Goal: Task Accomplishment & Management: Complete application form

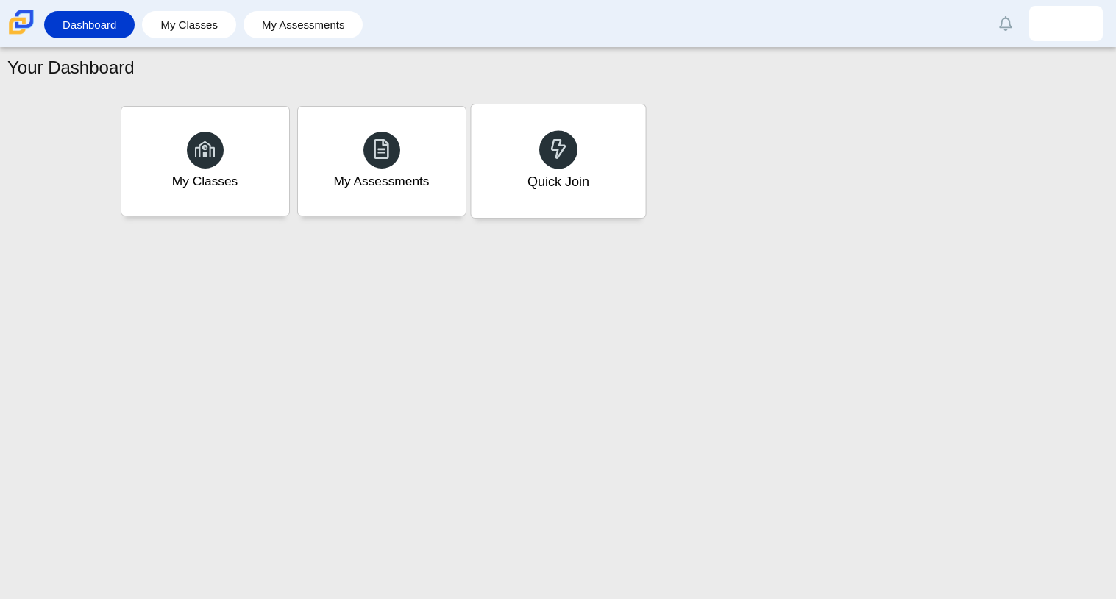
click at [576, 190] on div "Quick Join" at bounding box center [558, 181] width 62 height 19
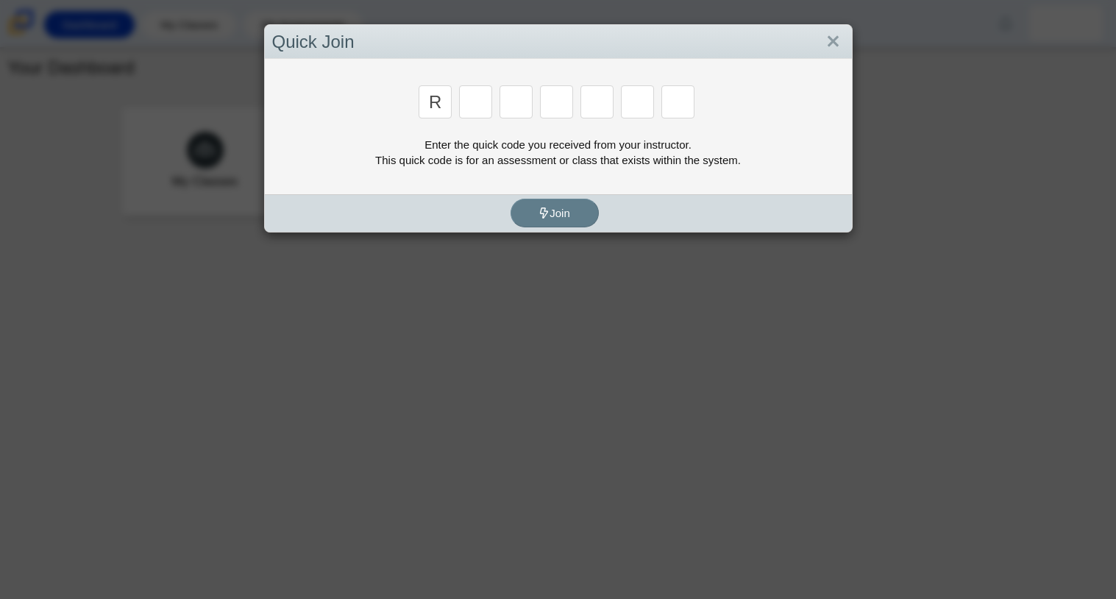
type input "r"
type input "c"
type input "g"
type input "2"
type input "9"
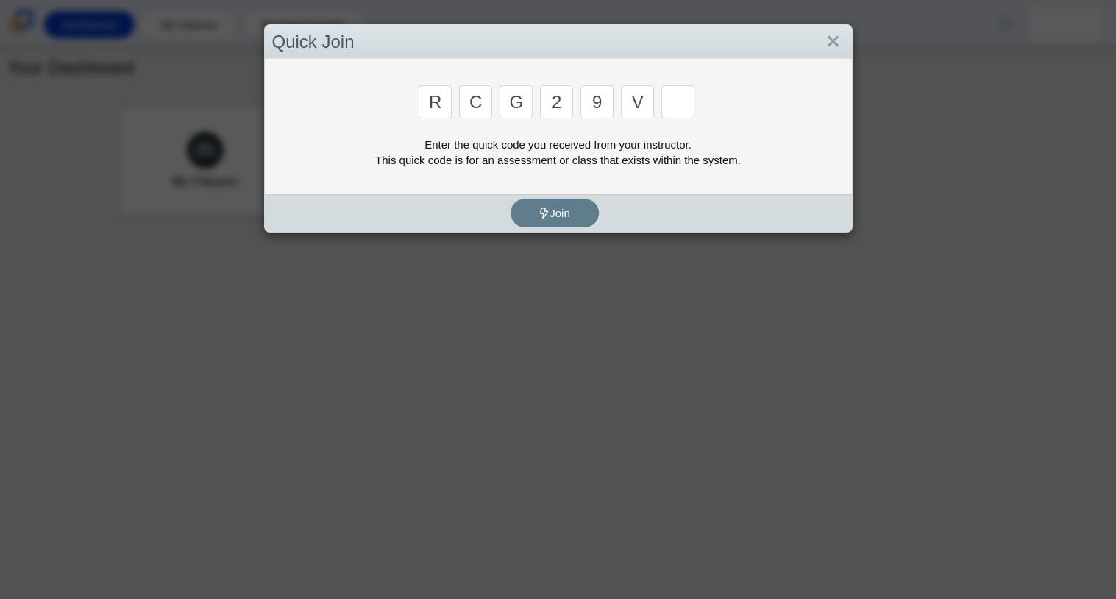
type input "v"
type input "u"
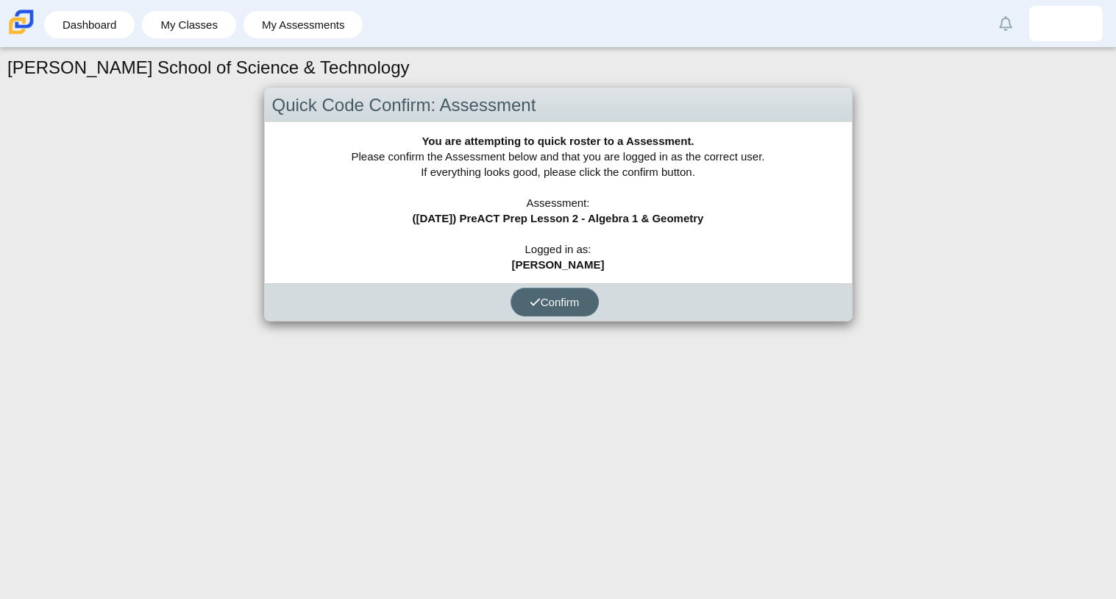
click at [561, 299] on span "Confirm" at bounding box center [555, 302] width 50 height 13
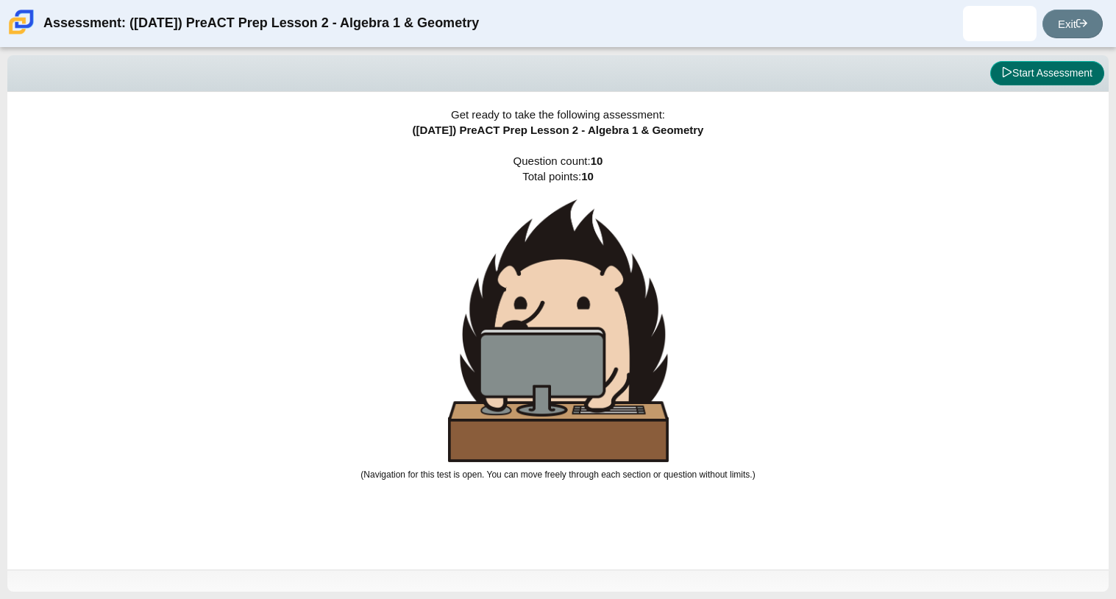
click at [1060, 82] on button "Start Assessment" at bounding box center [1047, 73] width 114 height 25
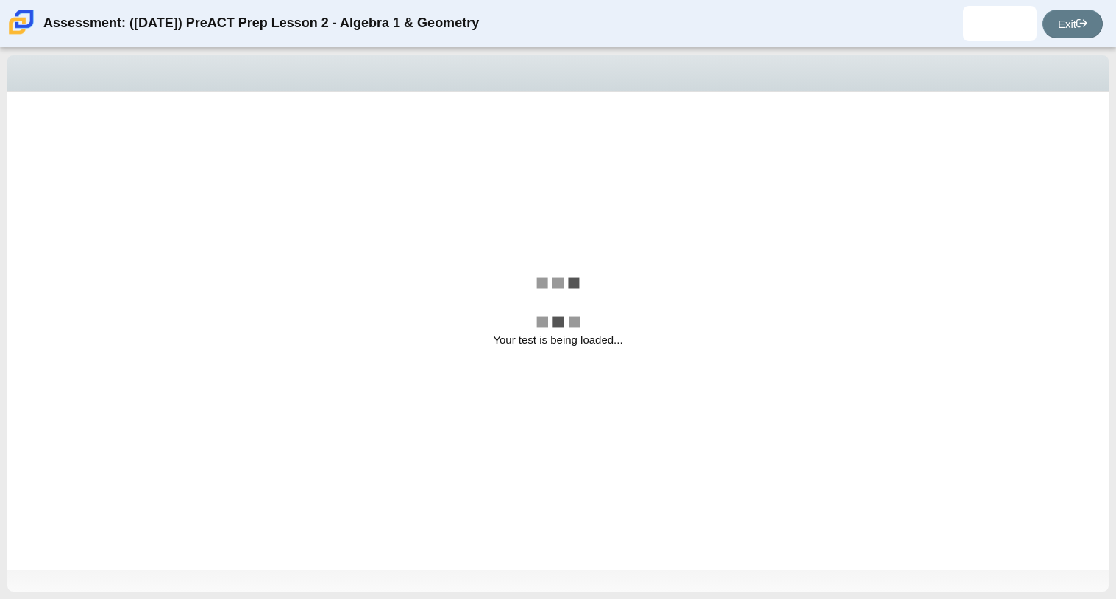
select select "bbf5d072-3e0b-44c4-9a12-6e7c9033f65b"
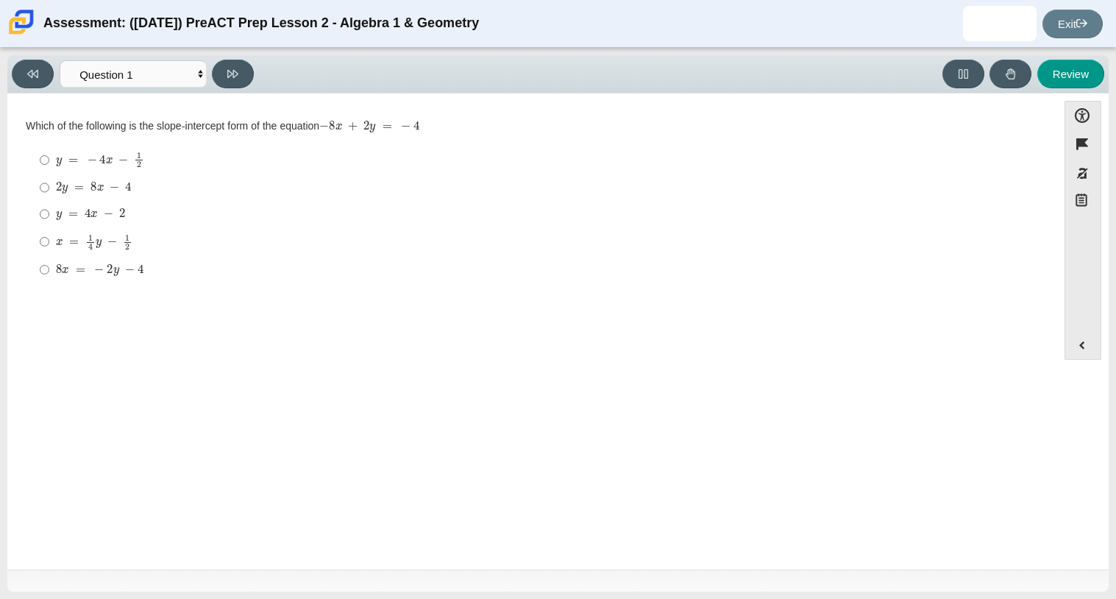
click at [102, 245] on mjx-c "Assessment items" at bounding box center [103, 245] width 3 height 0
click at [49, 244] on input "x = 1 4 y − 1 2 x = 1 4 y − 1 2" at bounding box center [45, 241] width 10 height 29
radio input "true"
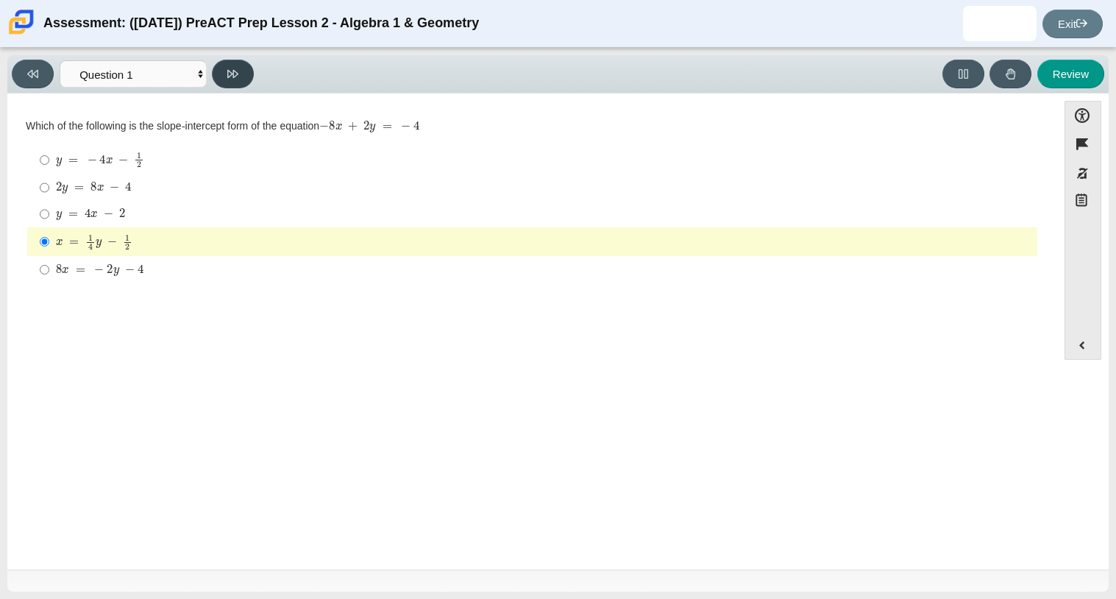
click at [242, 77] on button at bounding box center [233, 74] width 42 height 29
select select "ed62e223-81bd-4cbf-ab48-ab975844bd1f"
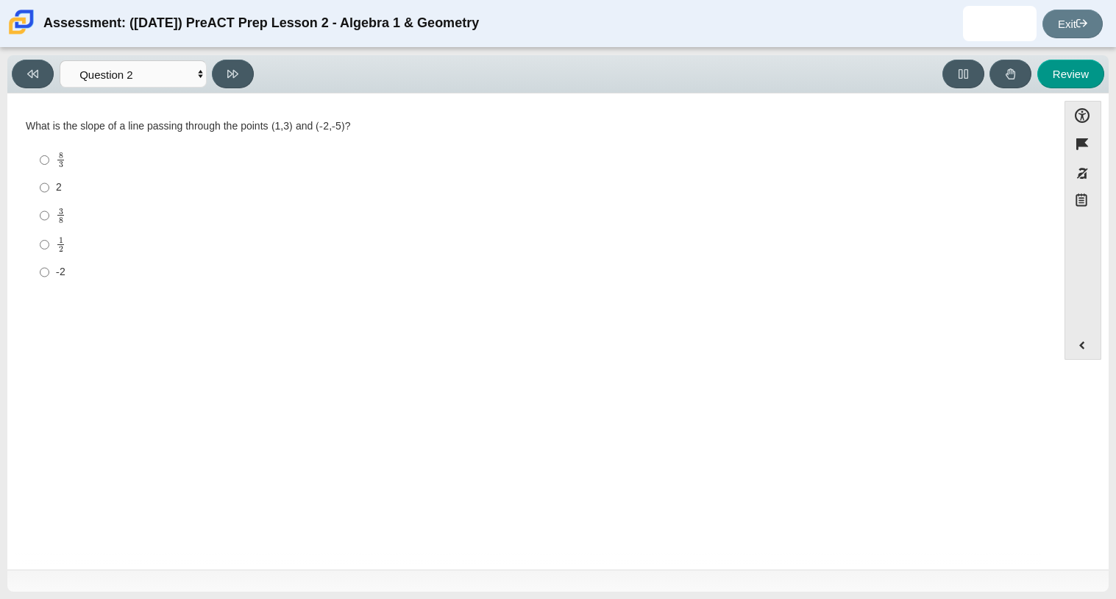
click at [53, 168] on label "8 3 8 thirds" at bounding box center [533, 160] width 1008 height 29
click at [49, 168] on input "8 3 8 thirds" at bounding box center [45, 160] width 10 height 29
radio input "true"
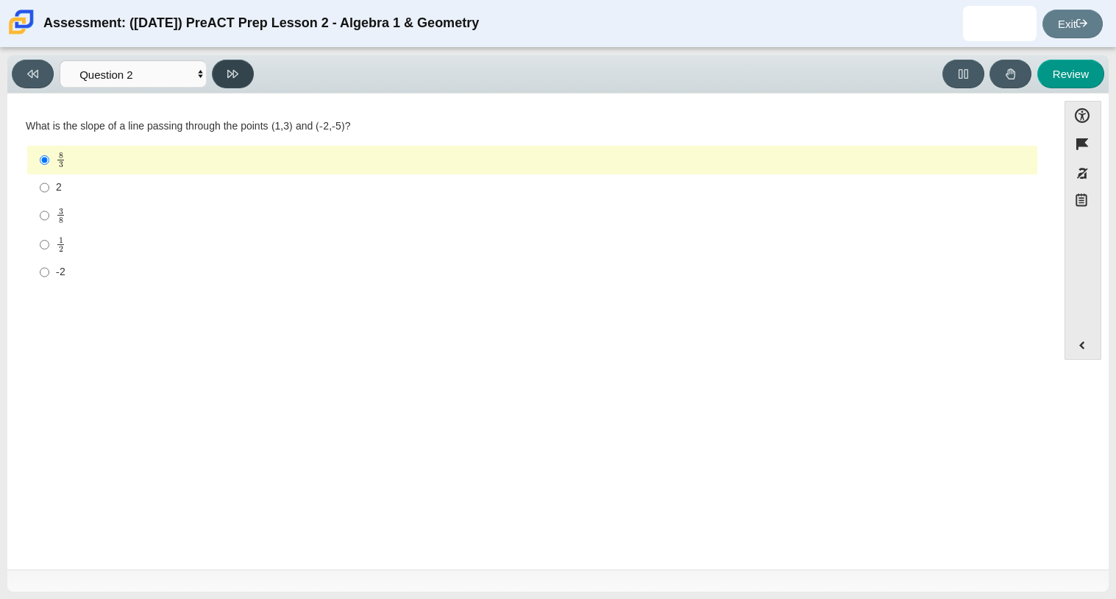
click at [246, 65] on button at bounding box center [233, 74] width 42 height 29
select select "97f4f5fa-a52e-4fed-af51-565bfcdf47cb"
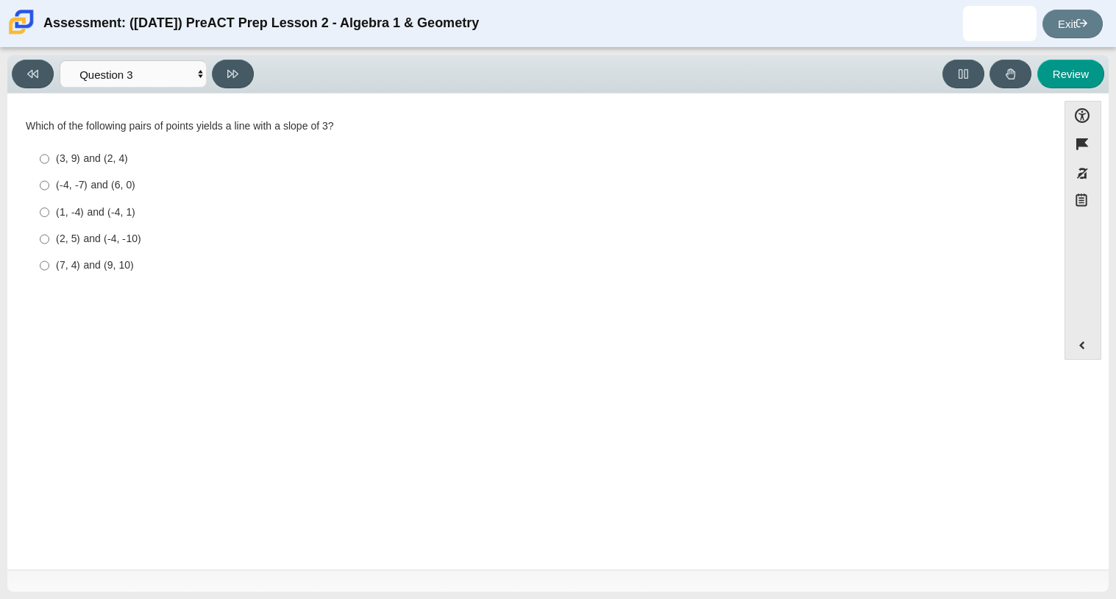
click at [105, 240] on div "(2, 5) and (-4, -10)" at bounding box center [544, 239] width 976 height 15
click at [49, 240] on input "(2, 5) and (-4, -10) (2, 5) and (-4, -10)" at bounding box center [45, 239] width 10 height 26
radio input "true"
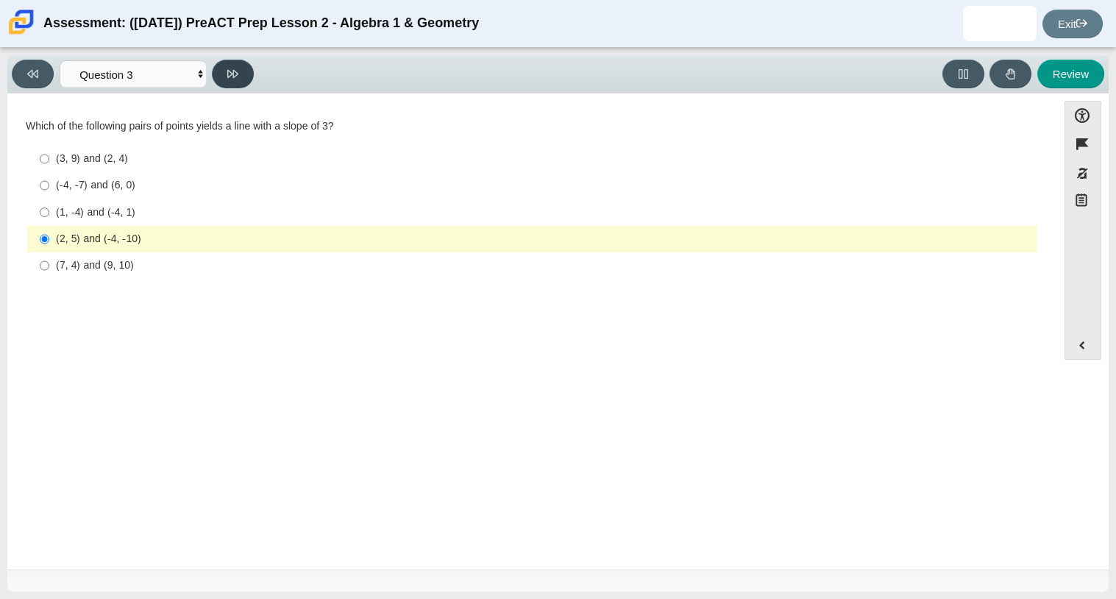
click at [230, 79] on button at bounding box center [233, 74] width 42 height 29
select select "89427bb7-e313-4f00-988f-8b8255897029"
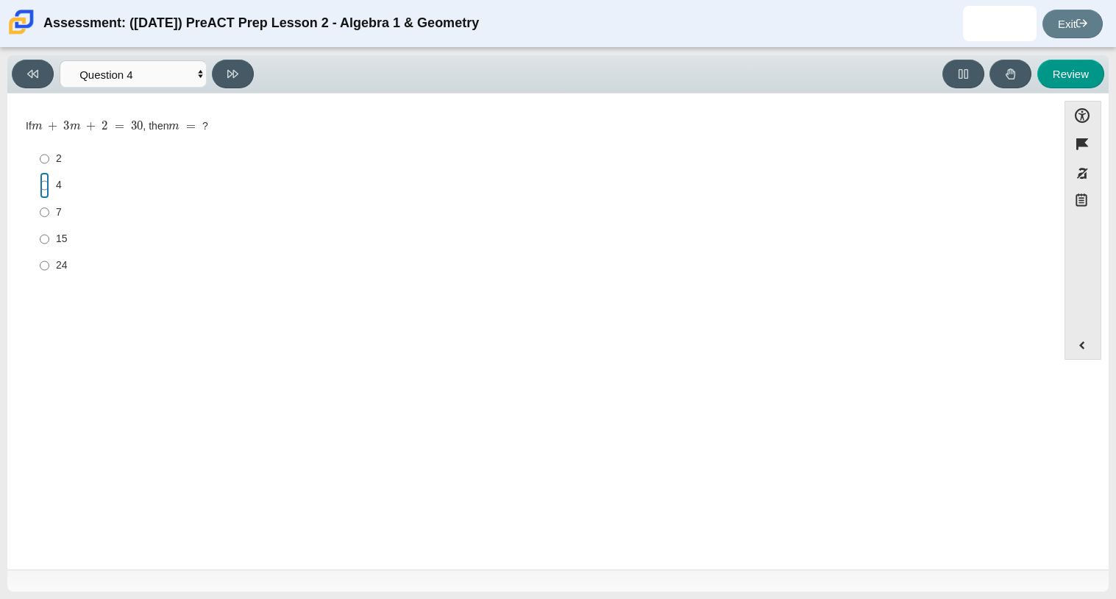
click at [43, 190] on input "4 4" at bounding box center [45, 185] width 10 height 26
radio input "true"
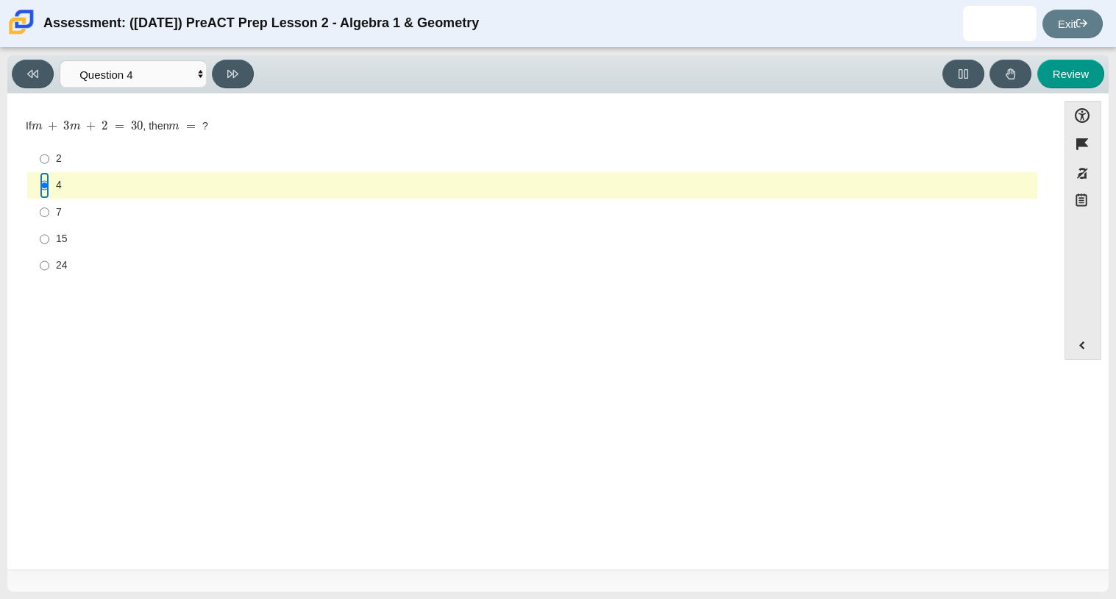
click at [43, 190] on input "4 4" at bounding box center [45, 185] width 10 height 26
click at [242, 71] on button at bounding box center [233, 74] width 42 height 29
select select "489dcffd-4e6a-49cf-a9d6-ad1d4a911a4e"
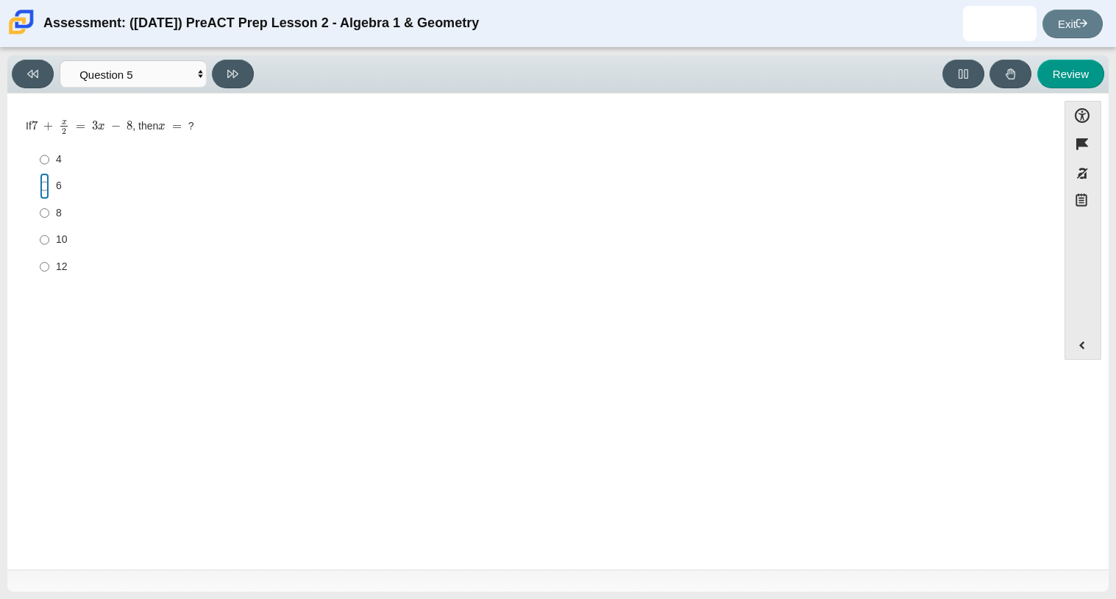
click at [40, 191] on input "6 6" at bounding box center [45, 186] width 10 height 26
radio input "true"
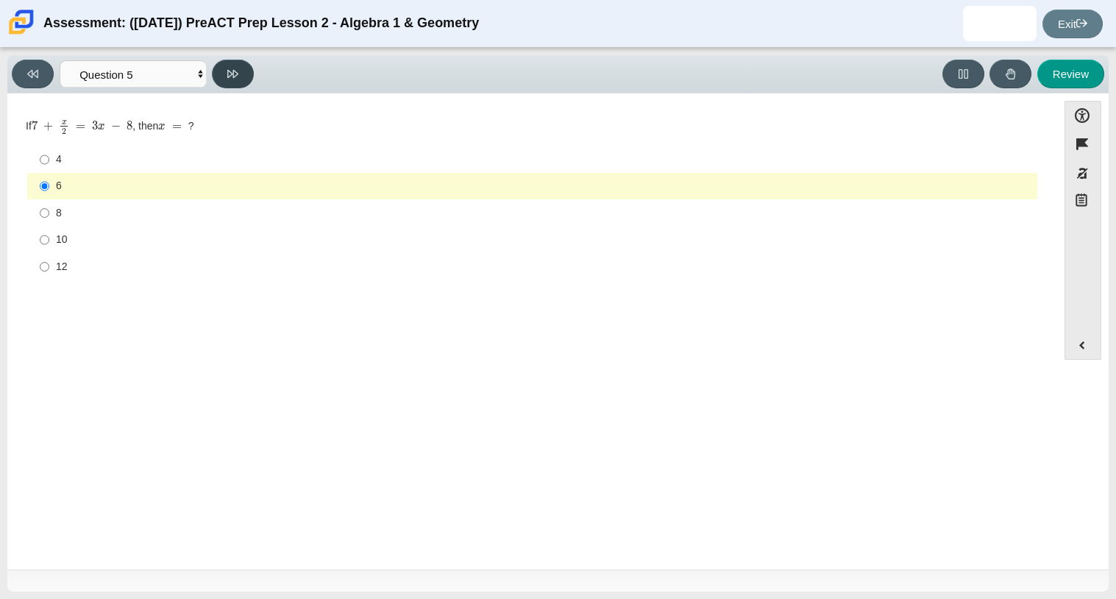
click at [233, 74] on icon at bounding box center [232, 74] width 11 height 8
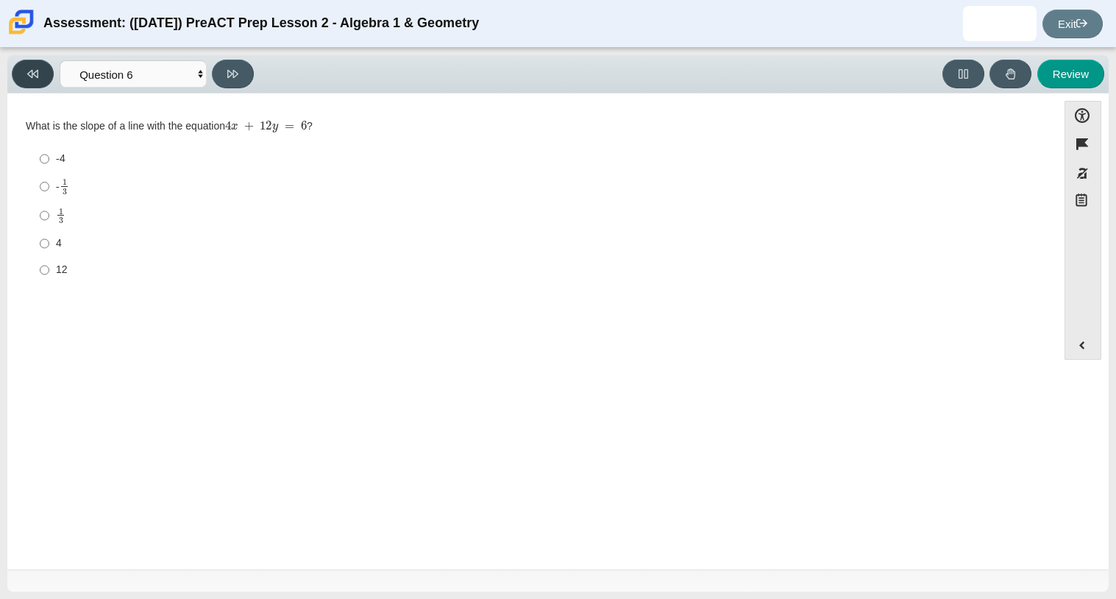
click at [34, 83] on button at bounding box center [33, 74] width 42 height 29
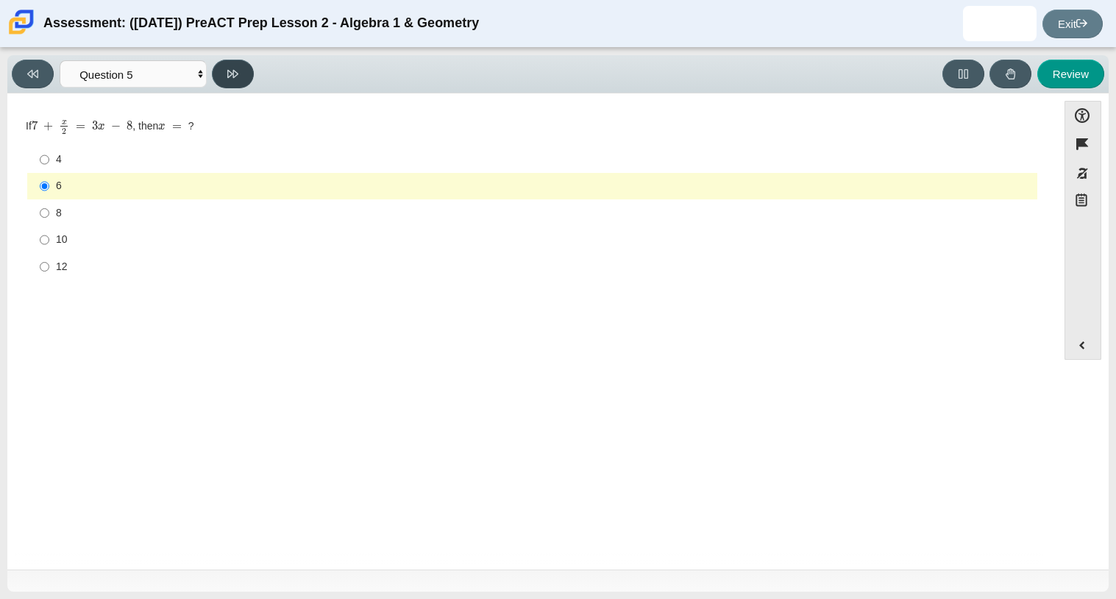
click at [236, 74] on icon at bounding box center [232, 74] width 11 height 8
select select "210571de-36a6-4d8e-a361-ceff8ef801dc"
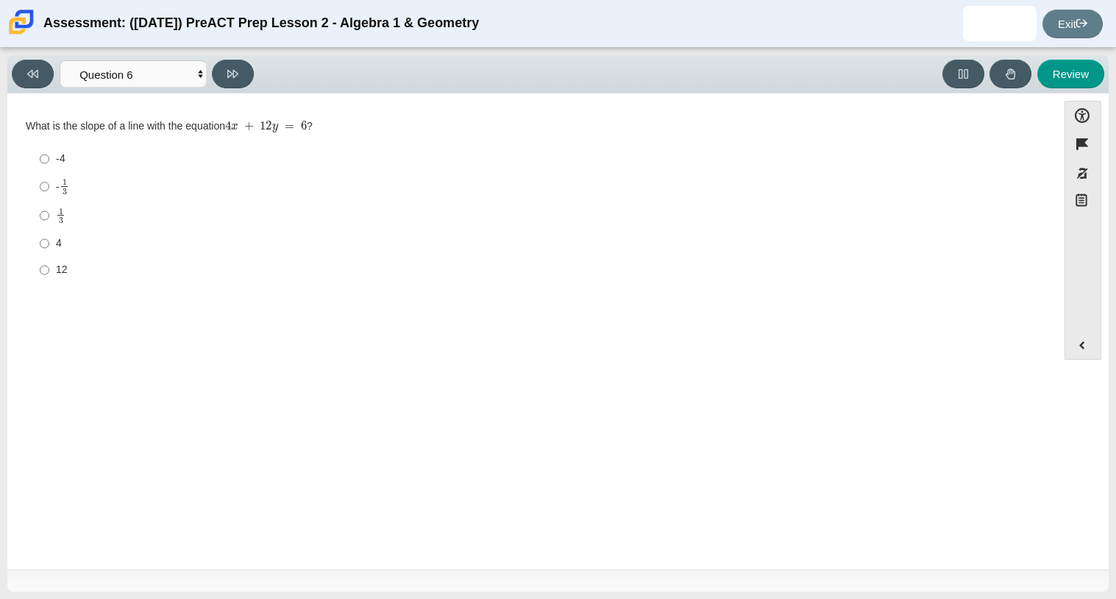
click at [50, 190] on label "- 1 3 -1 third" at bounding box center [533, 186] width 1008 height 29
click at [49, 190] on input "- 1 3 -1 third" at bounding box center [45, 186] width 10 height 29
radio input "true"
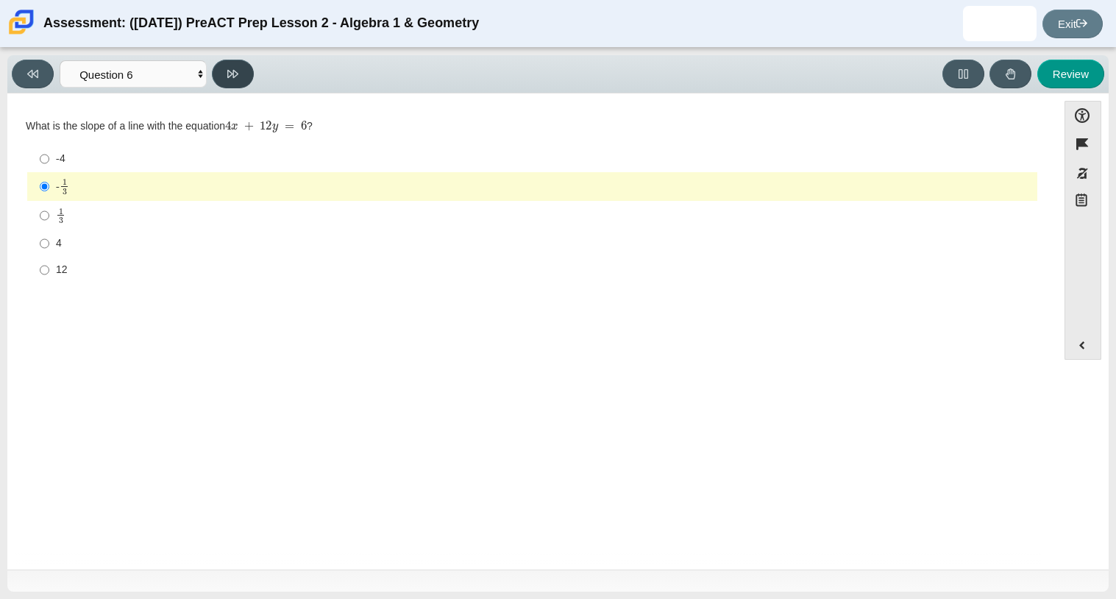
click at [239, 64] on button at bounding box center [233, 74] width 42 height 29
select select "ec95ace6-bebc-42b8-9428-40567494d4da"
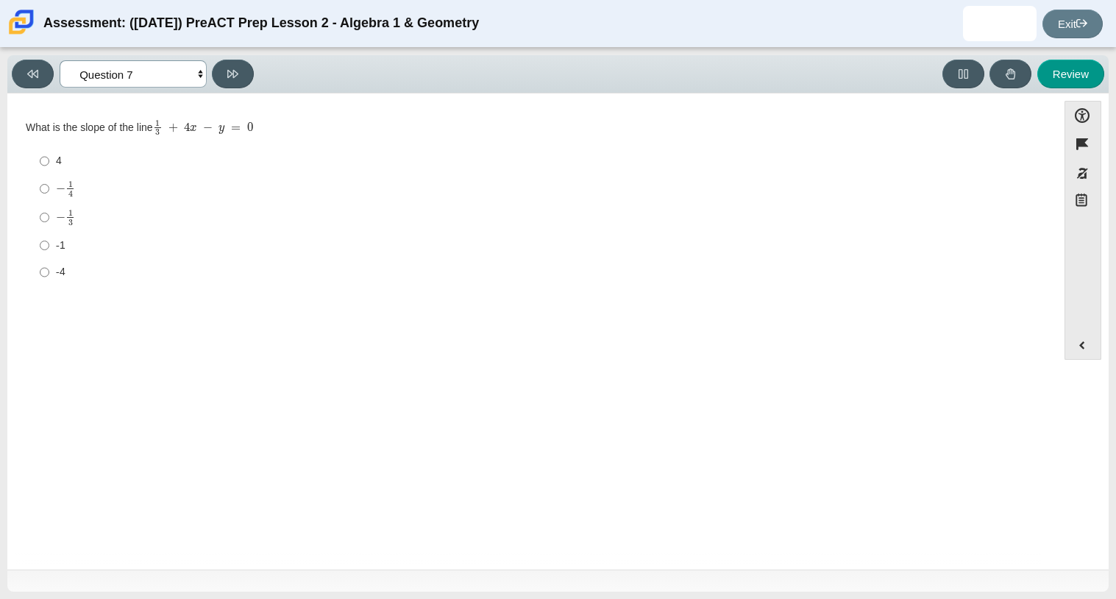
click at [154, 65] on select "Questions Question 1 Question 2 Question 3 Question 4 Question 5 Question 6 Que…" at bounding box center [133, 73] width 147 height 27
click at [158, 65] on select "Questions Question 1 Question 2 Question 3 Question 4 Question 5 Question 6 Que…" at bounding box center [133, 73] width 147 height 27
click at [53, 269] on label "-4 -4" at bounding box center [533, 272] width 1008 height 26
click at [49, 269] on input "-4 -4" at bounding box center [45, 272] width 10 height 26
radio input "true"
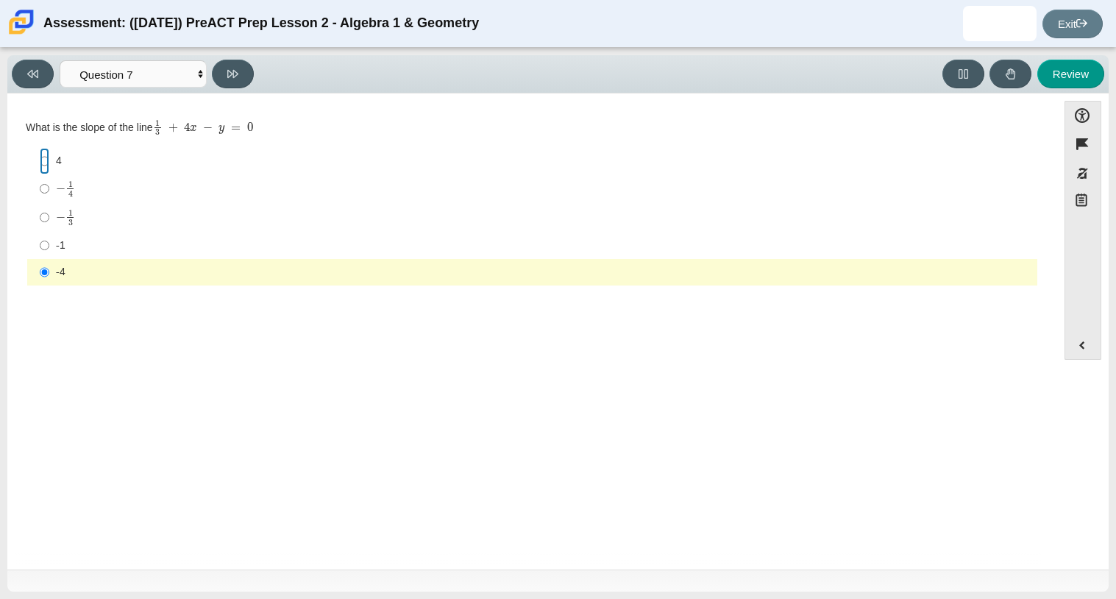
click at [40, 165] on input "4 4" at bounding box center [45, 161] width 10 height 26
radio input "true"
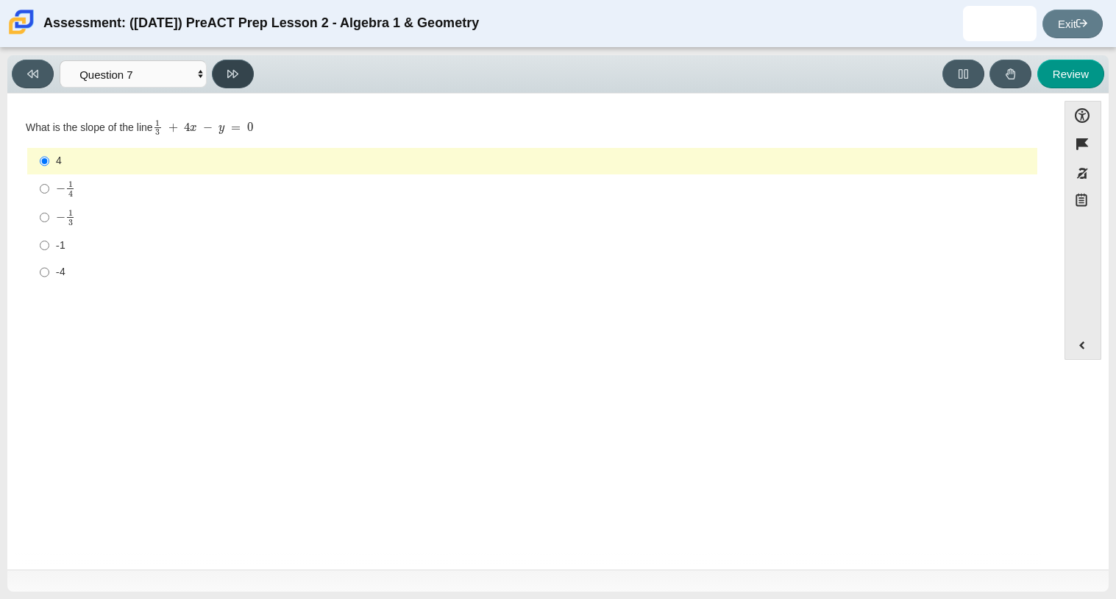
click at [240, 85] on button at bounding box center [233, 74] width 42 height 29
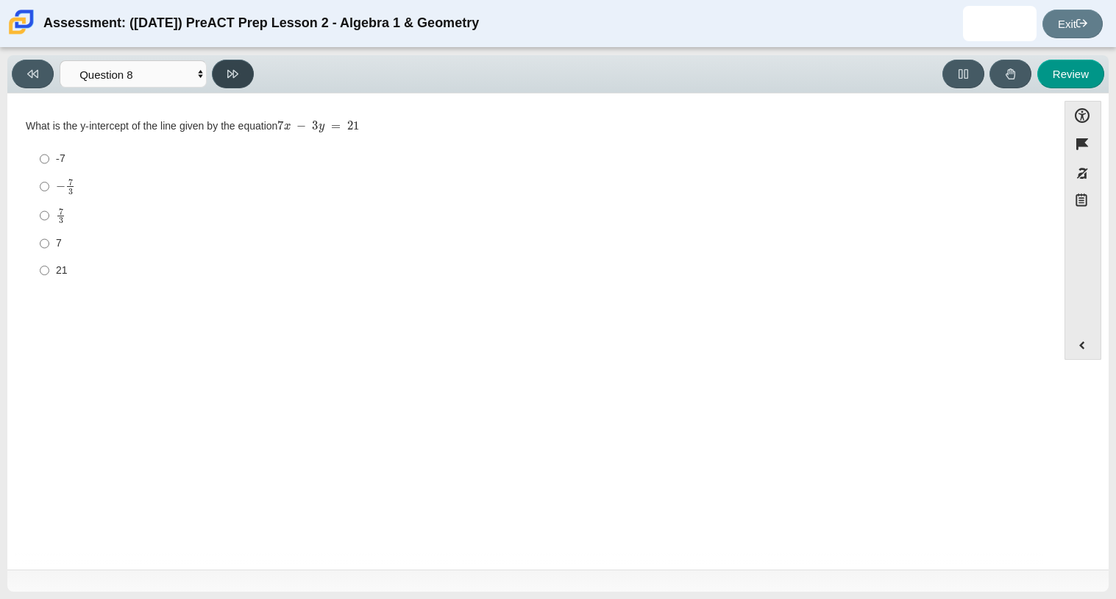
click at [240, 85] on button at bounding box center [233, 74] width 42 height 29
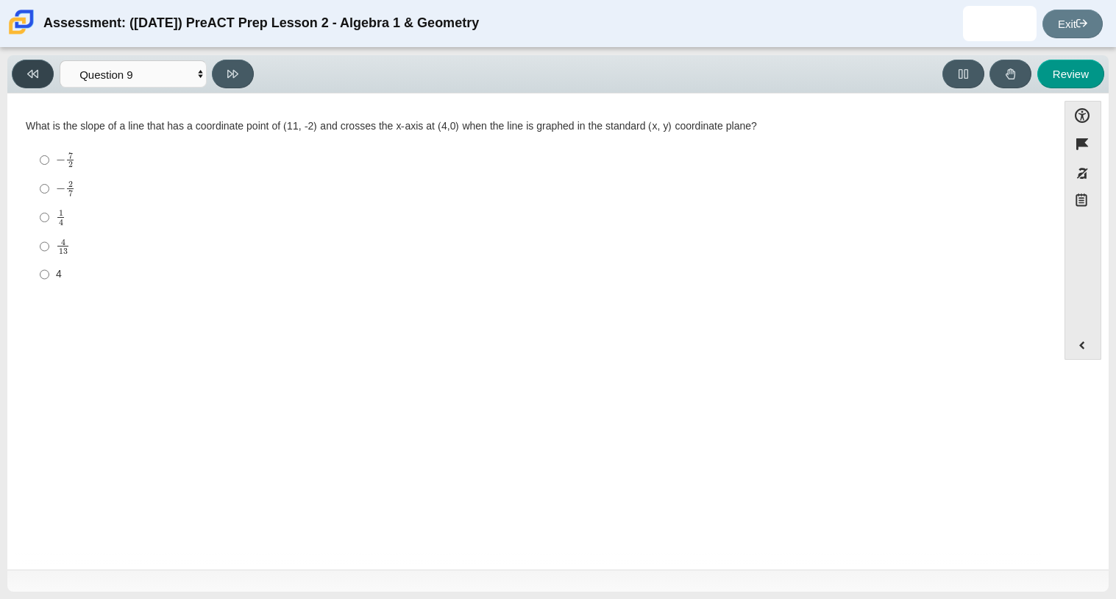
click at [39, 83] on button at bounding box center [33, 74] width 42 height 29
select select "ce81fe10-bf29-4b5e-8bd7-4f47f2fed4d8"
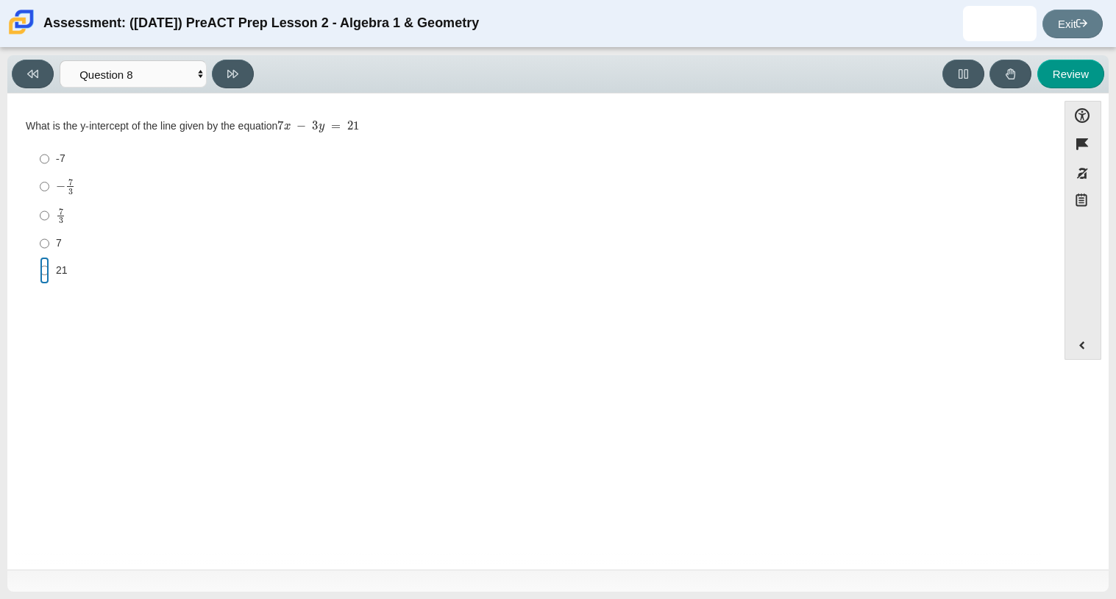
click at [46, 270] on input "21 21" at bounding box center [45, 270] width 10 height 26
radio input "true"
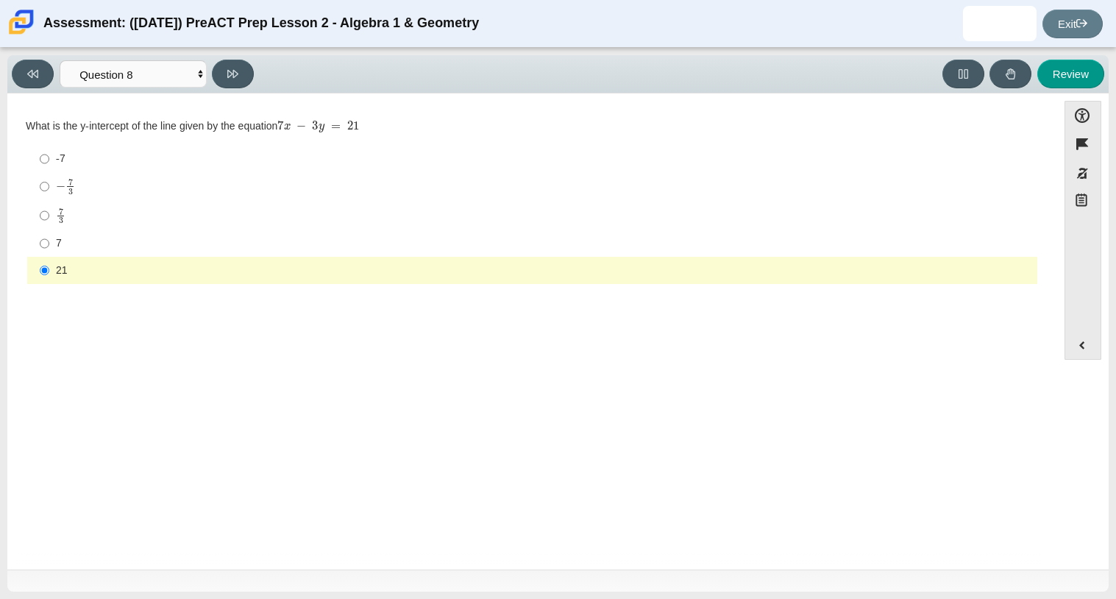
click at [29, 215] on label "7 3 7 thirds" at bounding box center [533, 215] width 1008 height 29
click at [40, 215] on input "7 3 7 thirds" at bounding box center [45, 215] width 10 height 29
radio input "true"
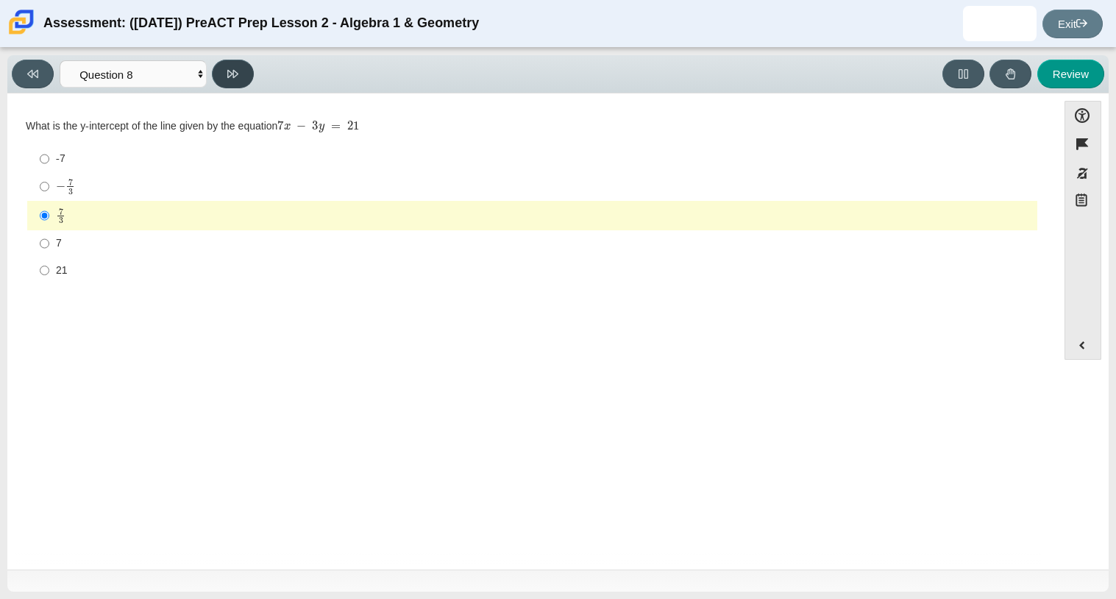
click at [241, 74] on button at bounding box center [233, 74] width 42 height 29
select select "14773eaf-2ca1-47ae-afe7-a624a56f34b3"
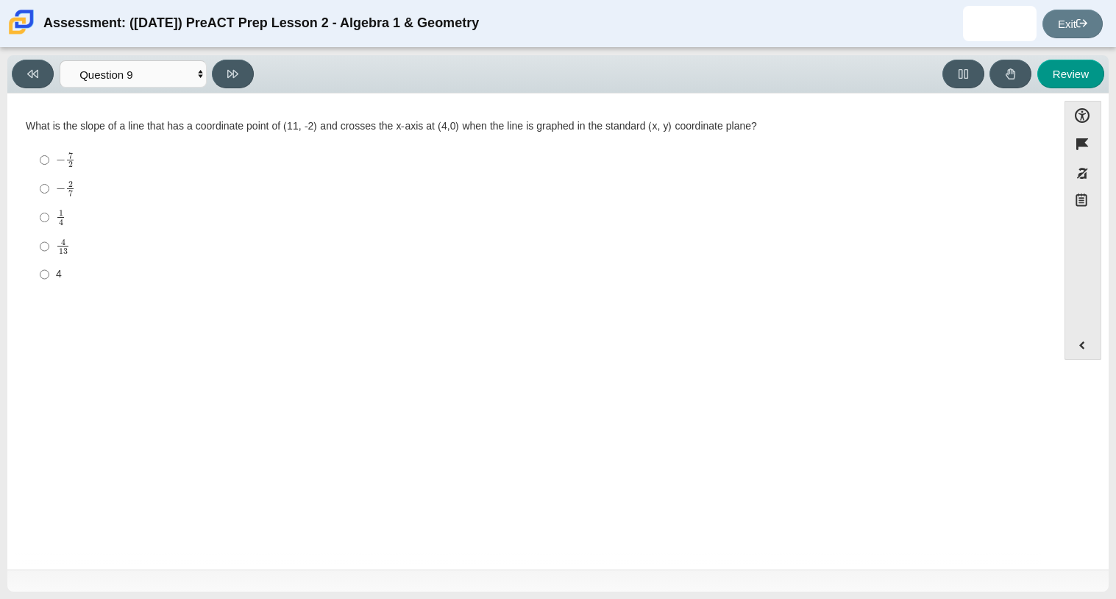
click at [53, 241] on label "4 13 4 over 13" at bounding box center [533, 246] width 1008 height 29
click at [49, 241] on input "4 13 4 over 13" at bounding box center [45, 246] width 10 height 29
radio input "true"
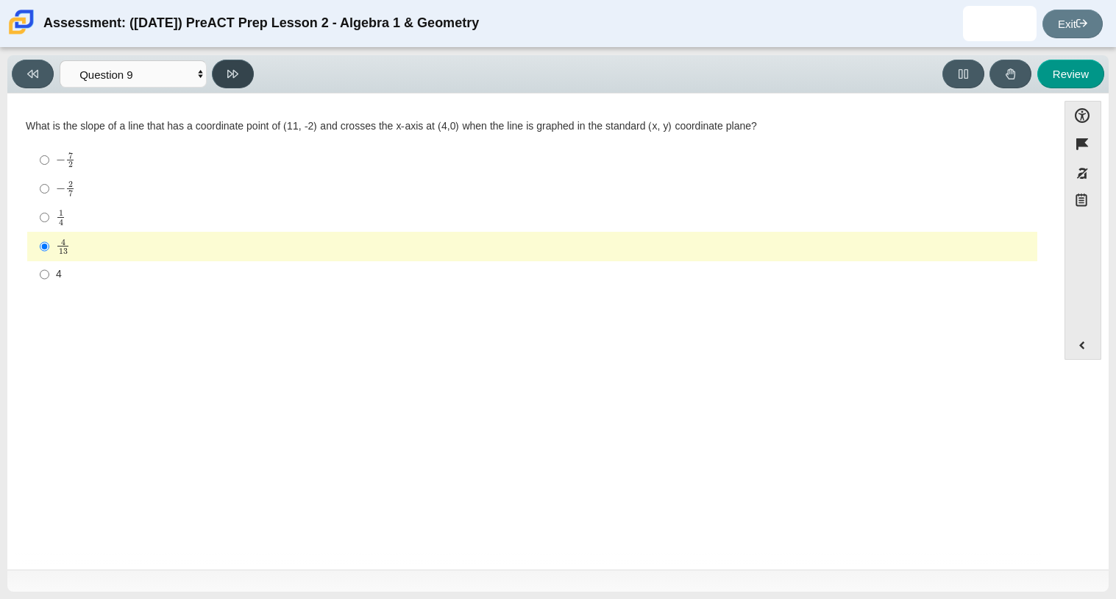
click at [249, 74] on button at bounding box center [233, 74] width 42 height 29
select select "96b71634-eacb-4f7e-8aef-411727d9bcba"
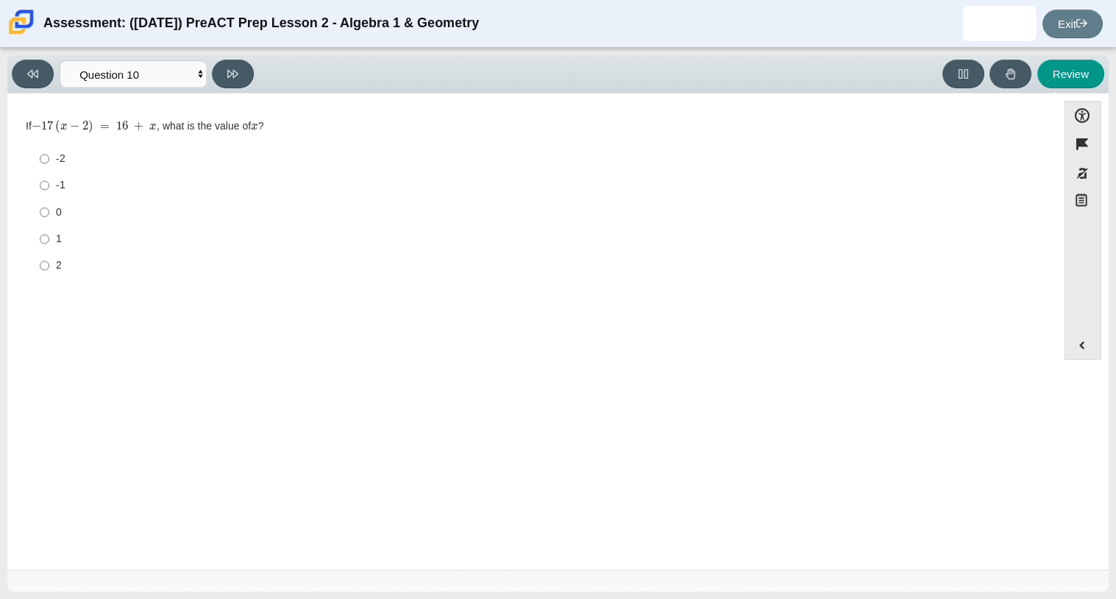
click at [58, 205] on div "0" at bounding box center [544, 212] width 976 height 15
click at [49, 205] on input "0 0" at bounding box center [45, 212] width 10 height 26
radio input "true"
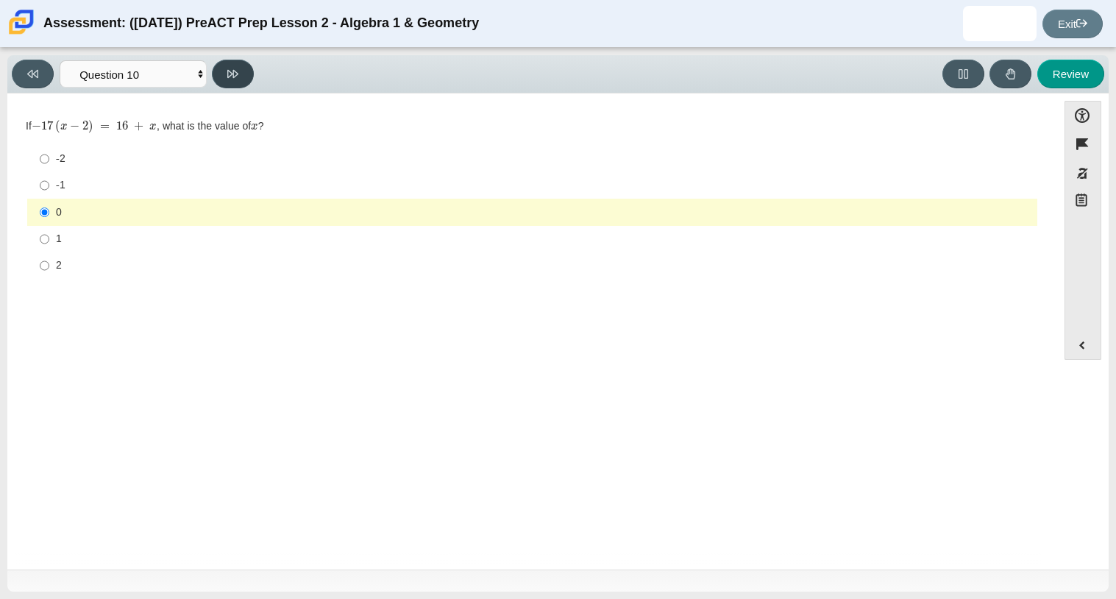
click at [235, 82] on button at bounding box center [233, 74] width 42 height 29
select select "review"
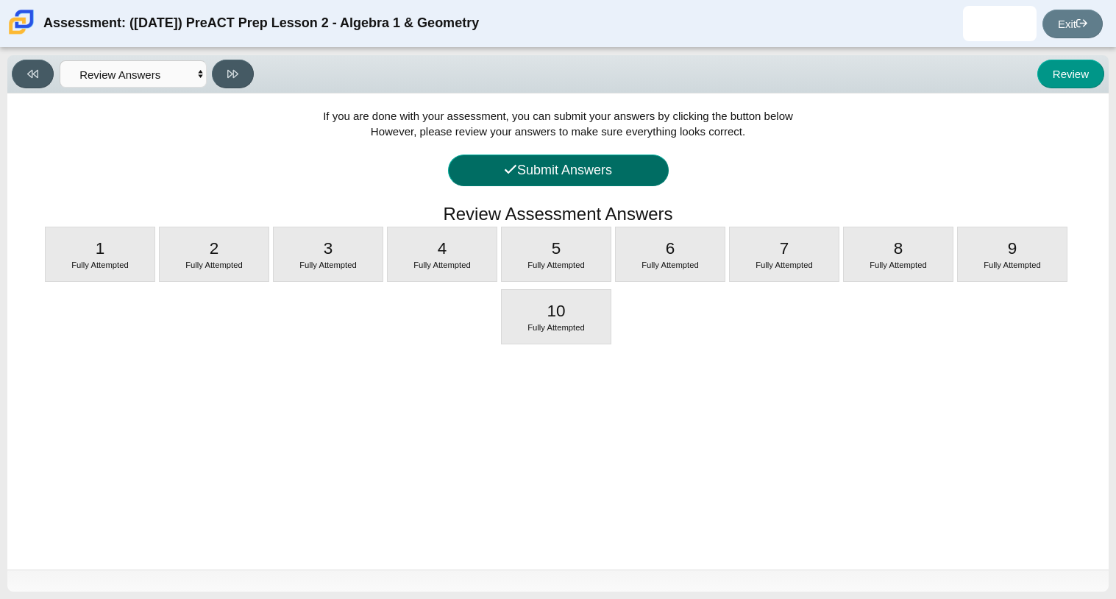
click at [624, 181] on button "Submit Answers" at bounding box center [558, 171] width 221 height 32
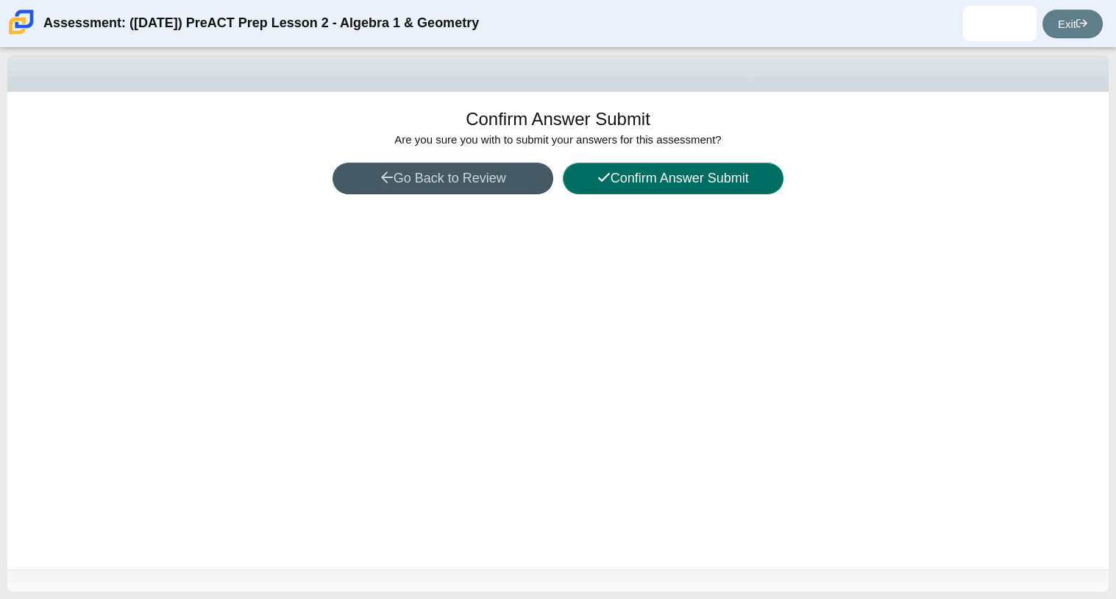
click at [624, 181] on button "Confirm Answer Submit" at bounding box center [673, 179] width 221 height 32
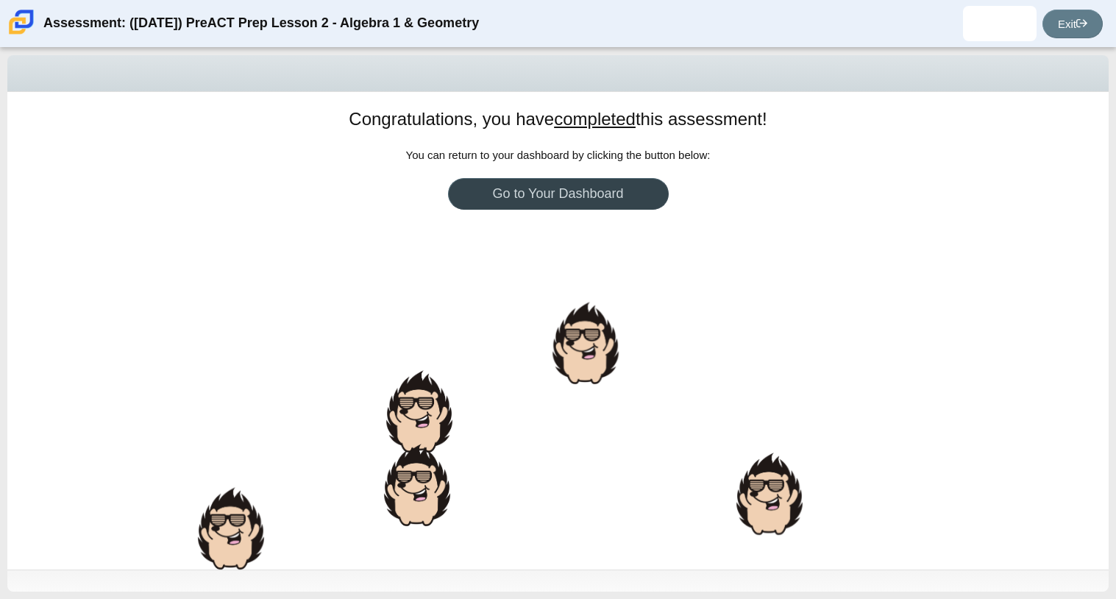
click at [627, 197] on link "Go to Your Dashboard" at bounding box center [558, 194] width 221 height 32
